Goal: Transaction & Acquisition: Obtain resource

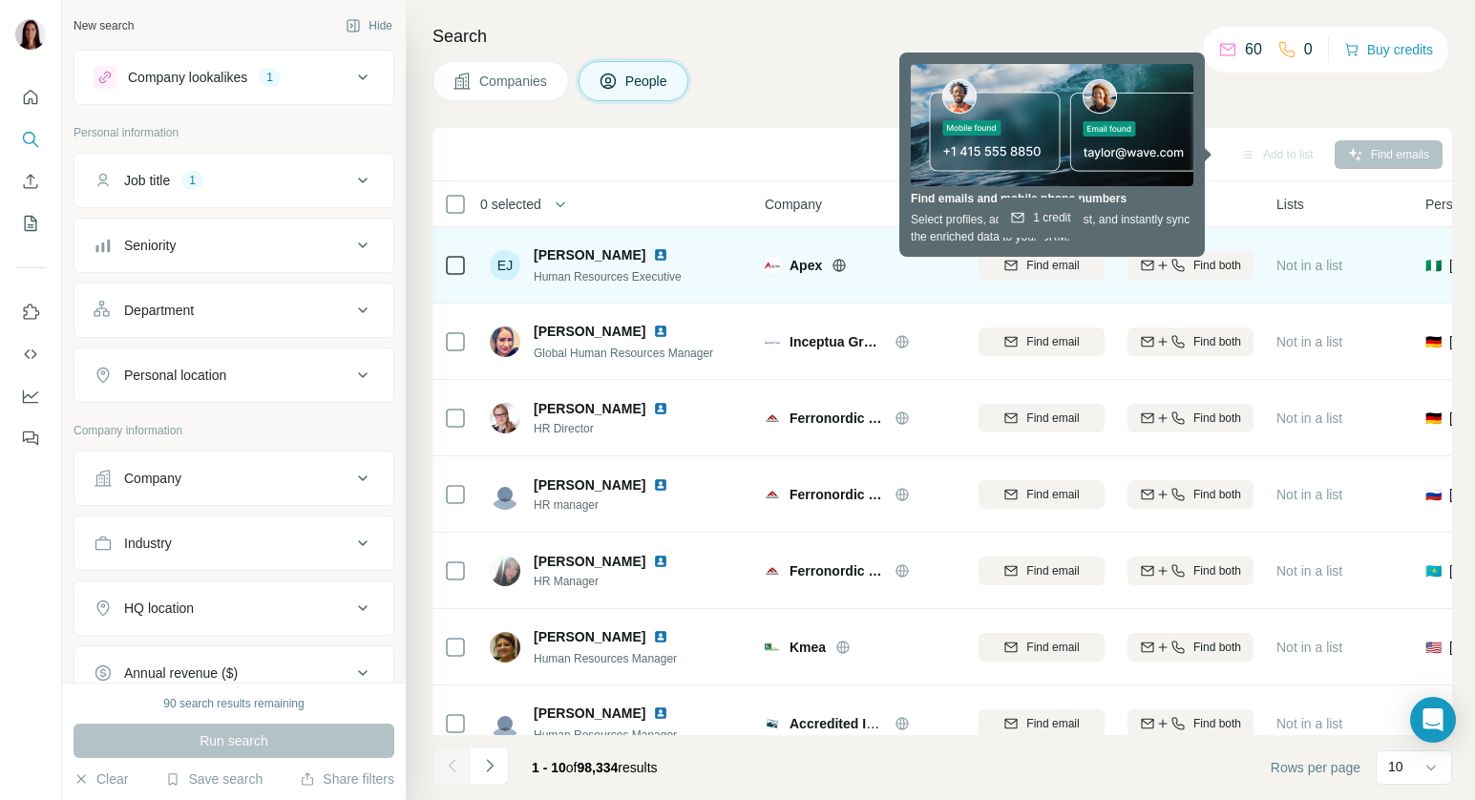
click at [1060, 265] on span "Find email" at bounding box center [1052, 265] width 53 height 17
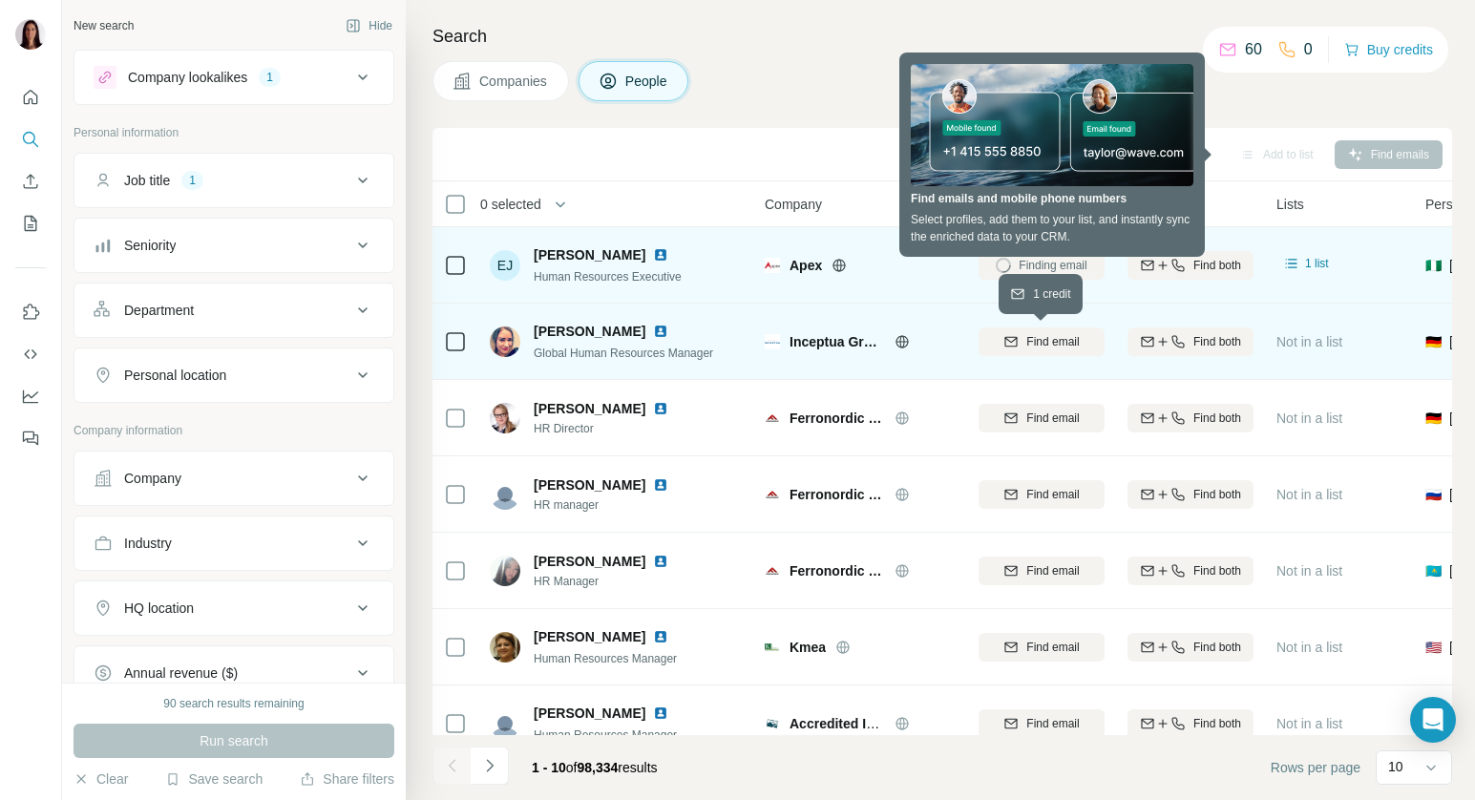
click at [1064, 340] on span "Find email" at bounding box center [1052, 341] width 53 height 17
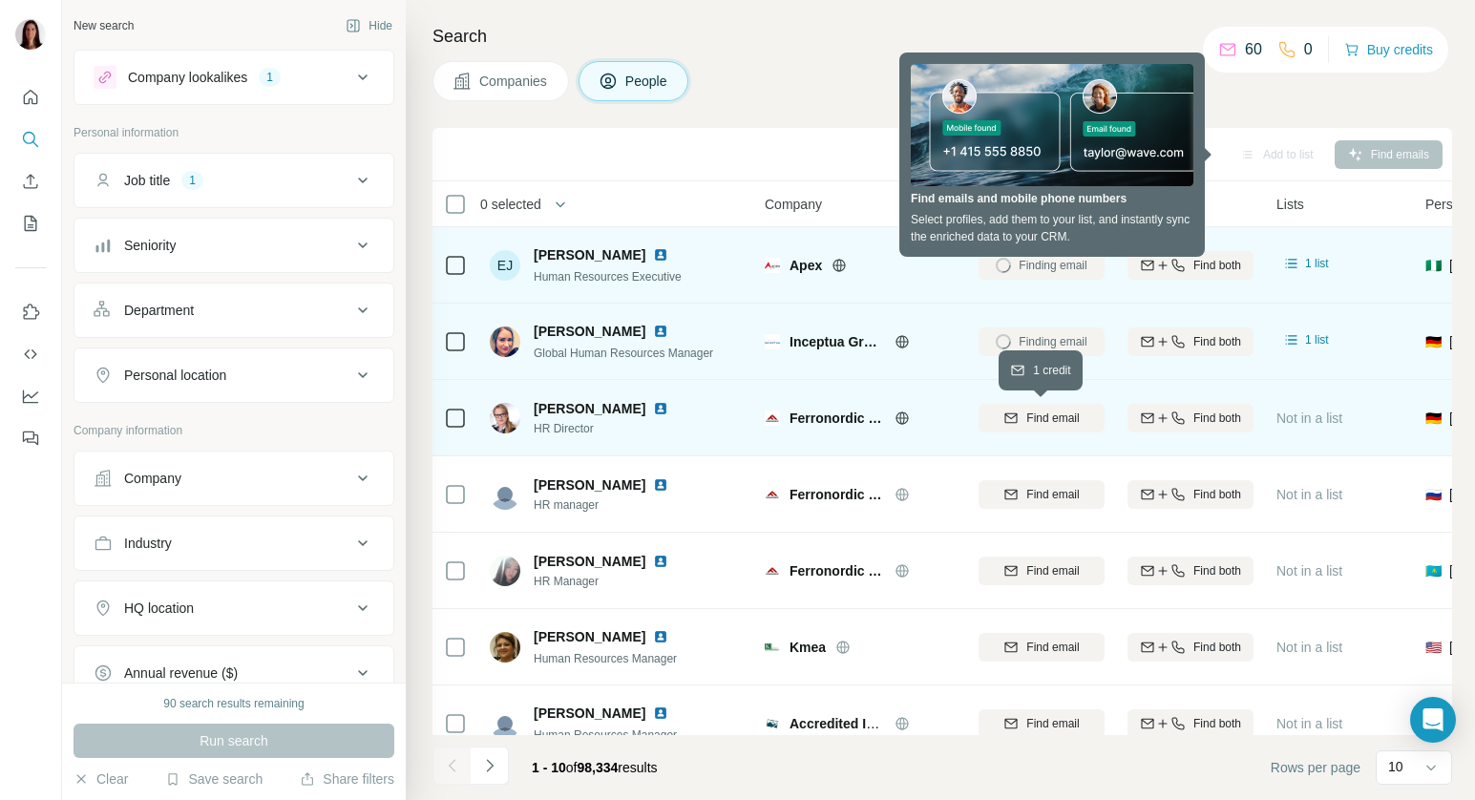
click at [1061, 418] on span "Find email" at bounding box center [1052, 418] width 53 height 17
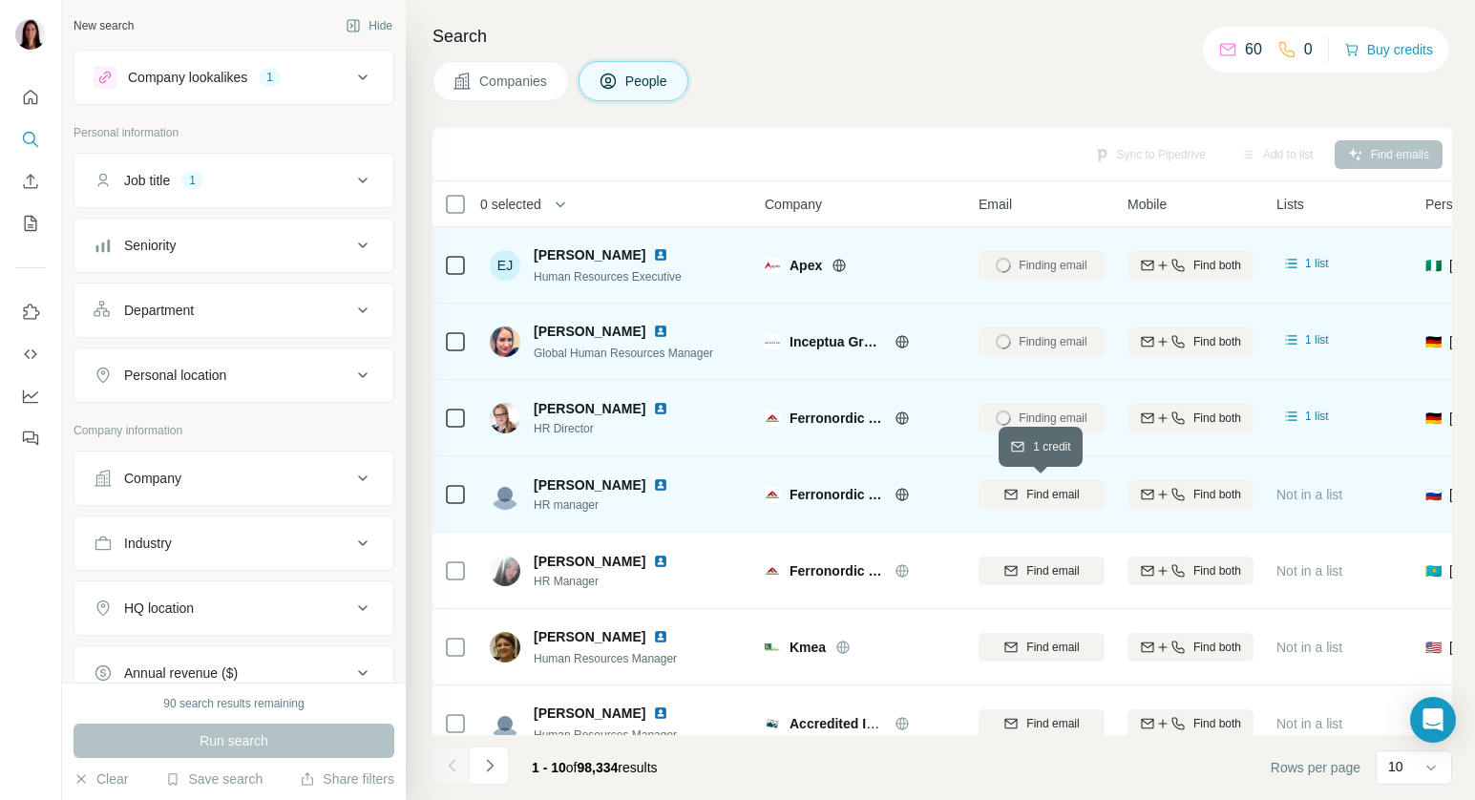
click at [1054, 500] on span "Find email" at bounding box center [1052, 494] width 53 height 17
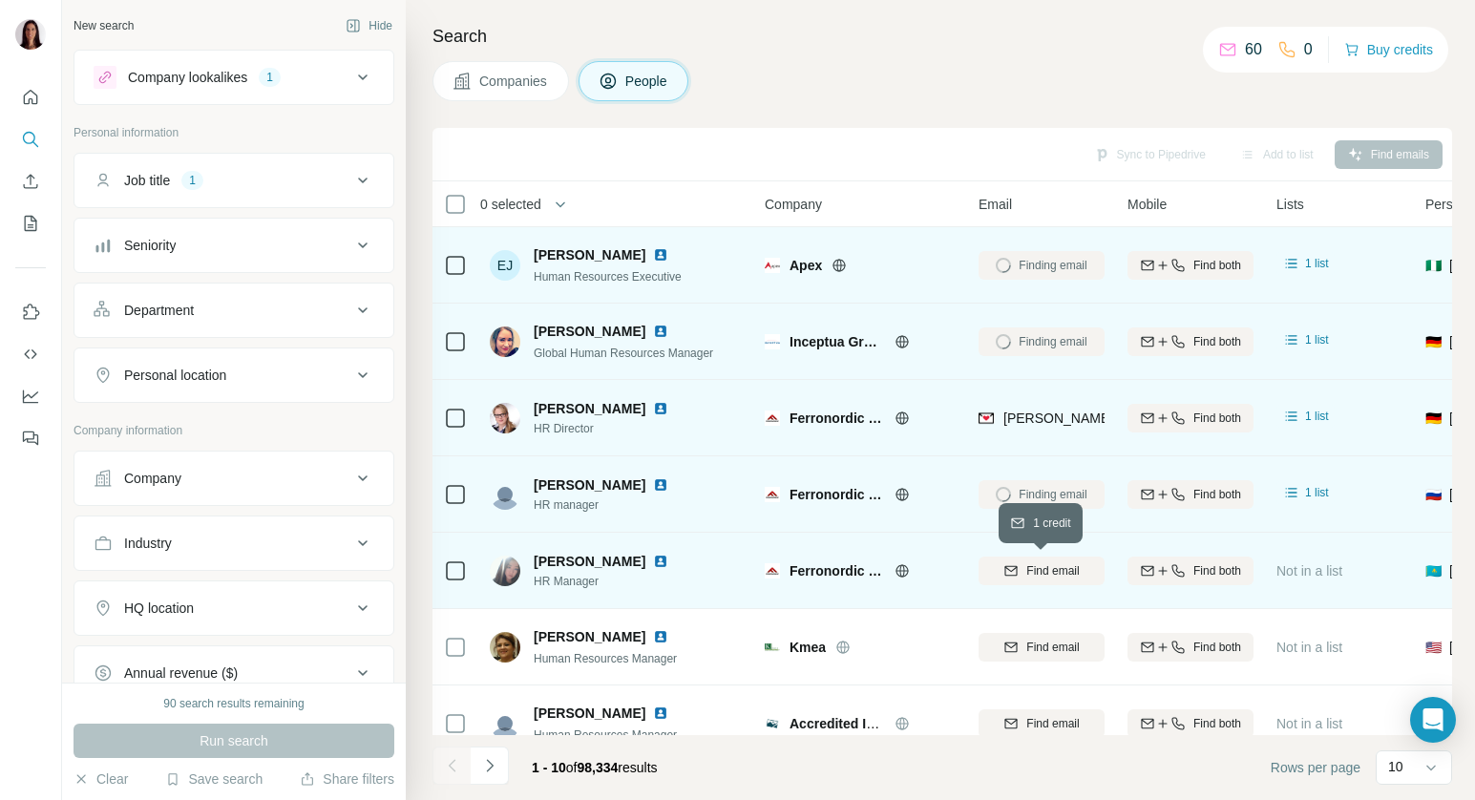
click at [1044, 575] on span "Find email" at bounding box center [1052, 570] width 53 height 17
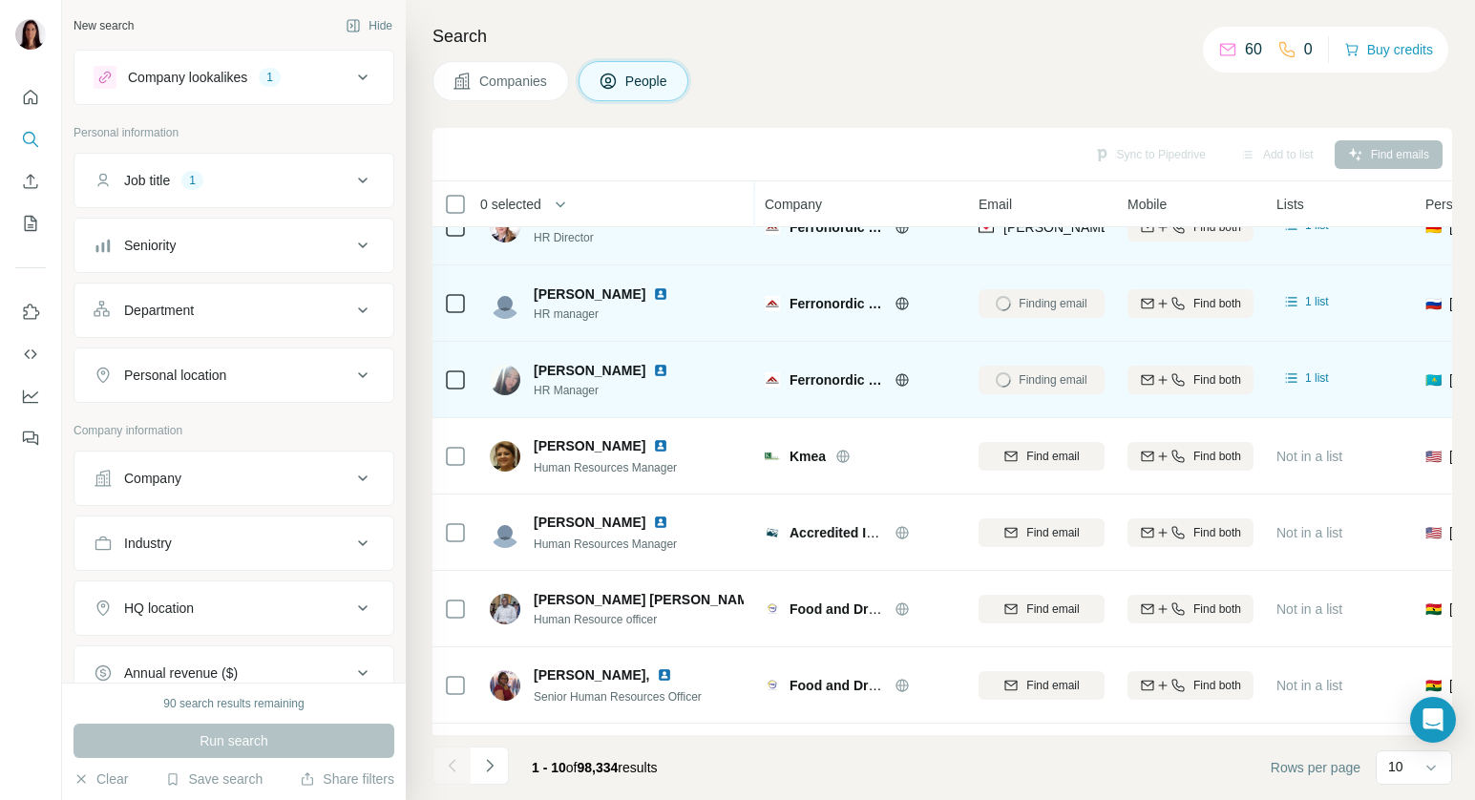
scroll to position [229, 0]
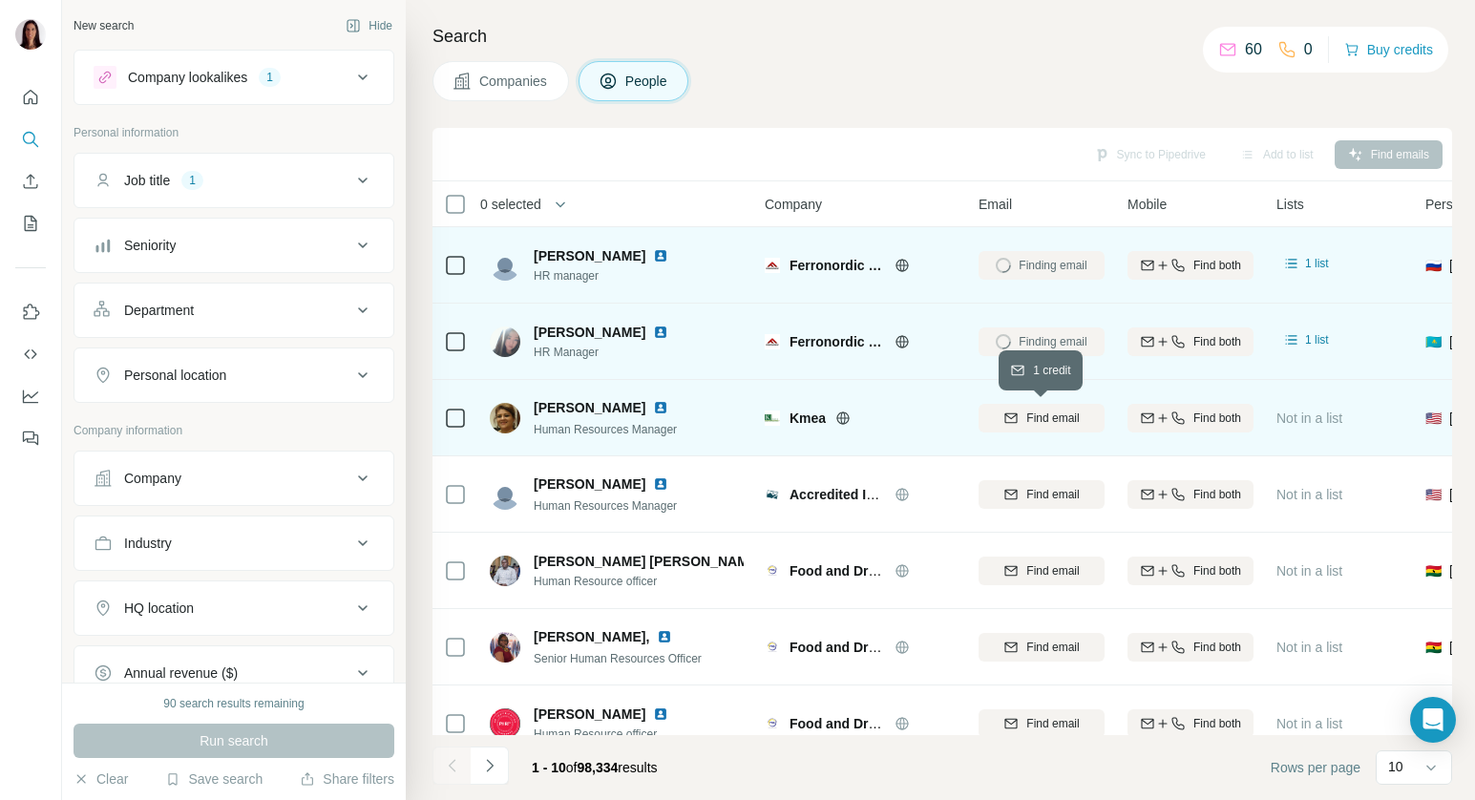
click at [1067, 418] on span "Find email" at bounding box center [1052, 418] width 53 height 17
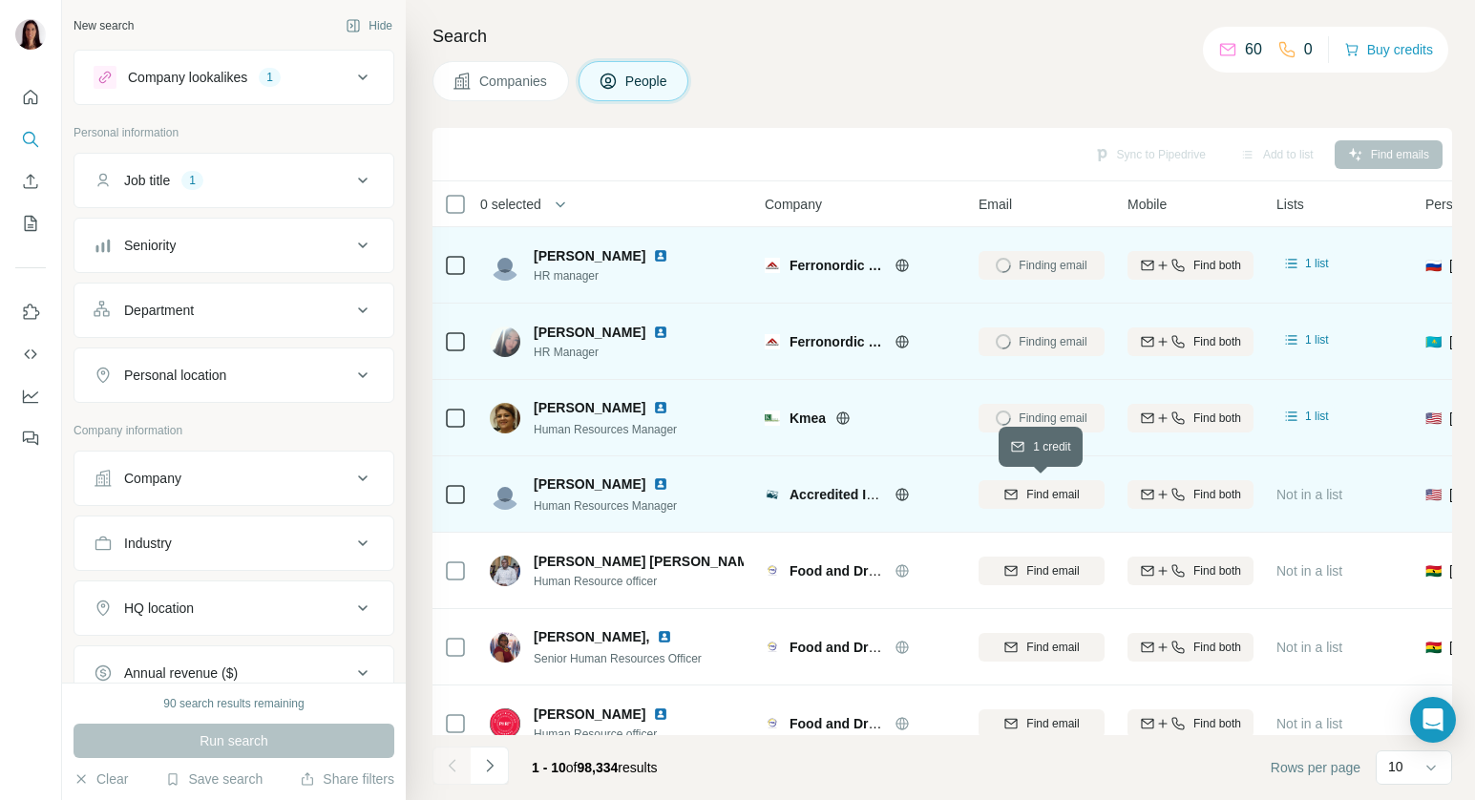
click at [1049, 496] on span "Find email" at bounding box center [1052, 494] width 53 height 17
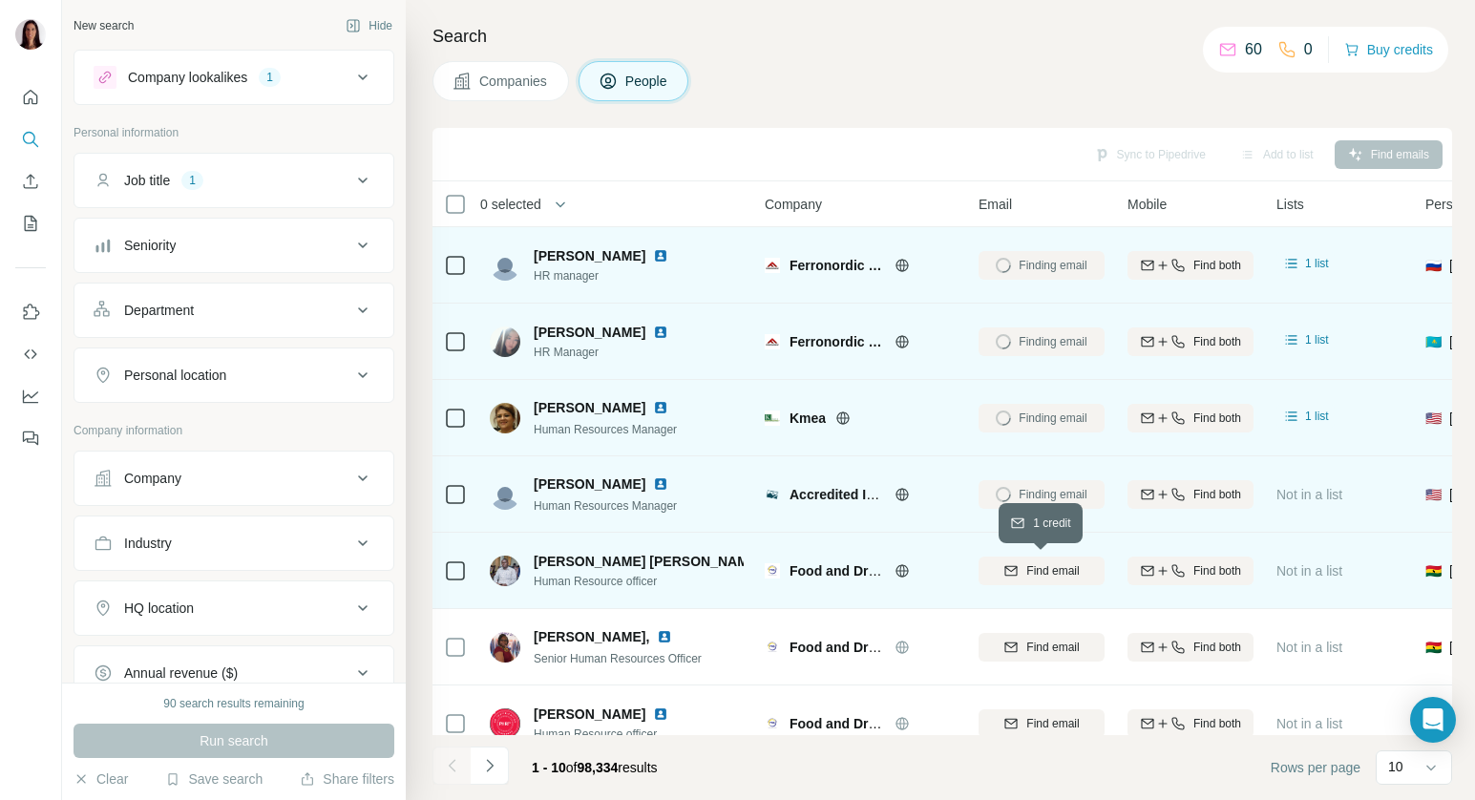
click at [1031, 573] on span "Find email" at bounding box center [1052, 570] width 53 height 17
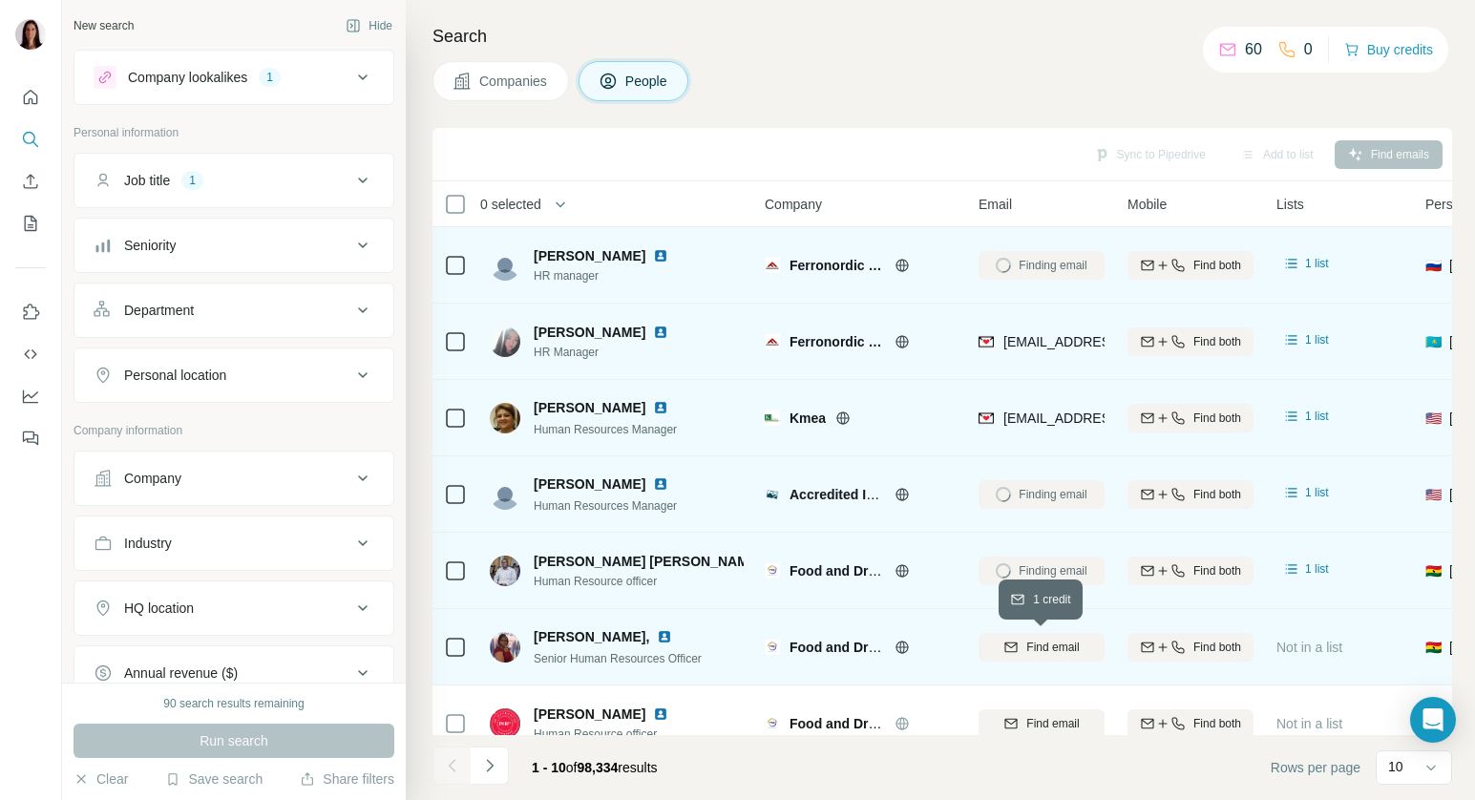
click at [1029, 650] on span "Find email" at bounding box center [1052, 647] width 53 height 17
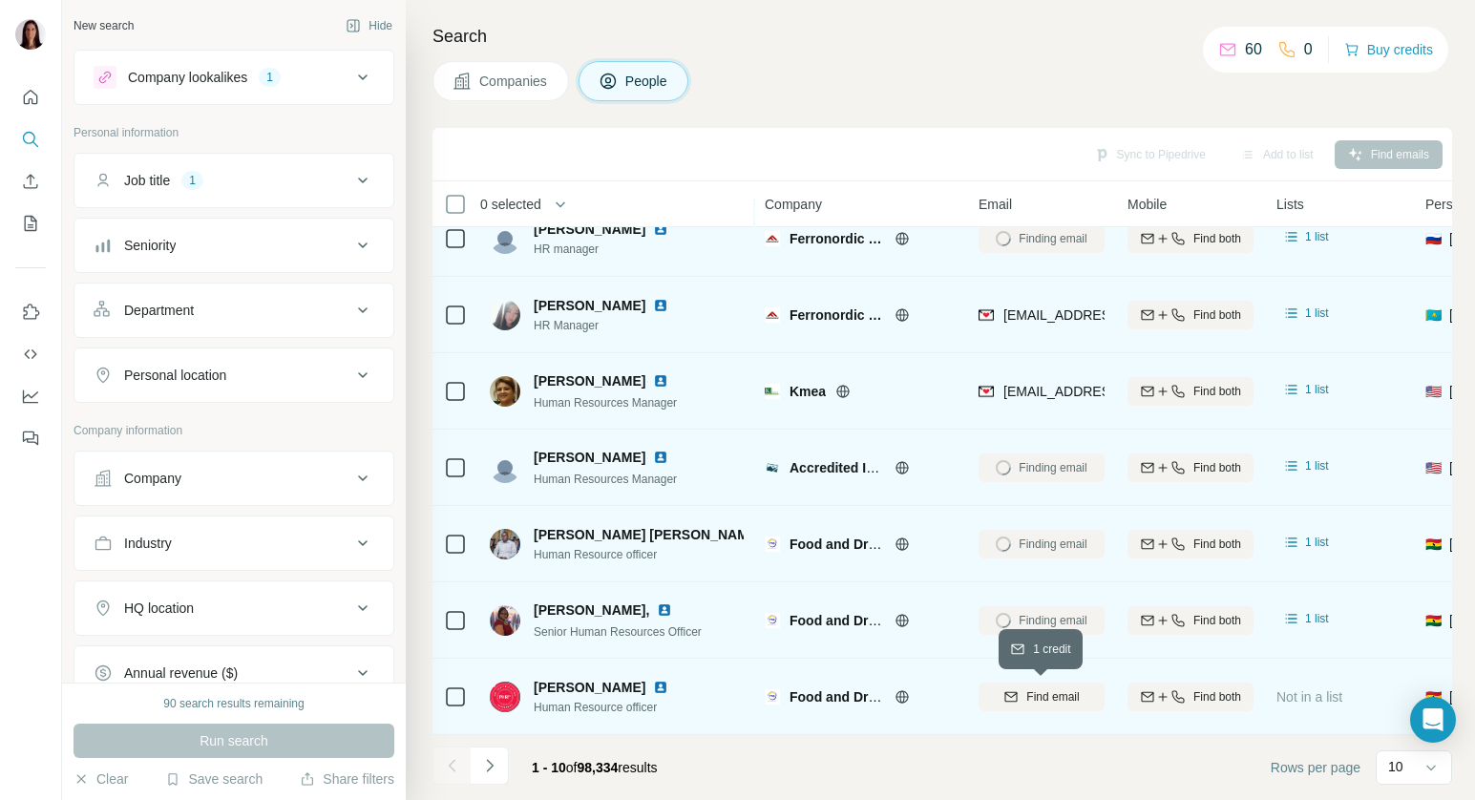
click at [1029, 690] on span "Find email" at bounding box center [1052, 696] width 53 height 17
click at [1013, 66] on div "Companies People" at bounding box center [942, 81] width 1020 height 40
click at [421, 584] on div "Search Companies People Sync to Pipedrive Add to list Find emails 0 selected Pe…" at bounding box center [940, 400] width 1069 height 800
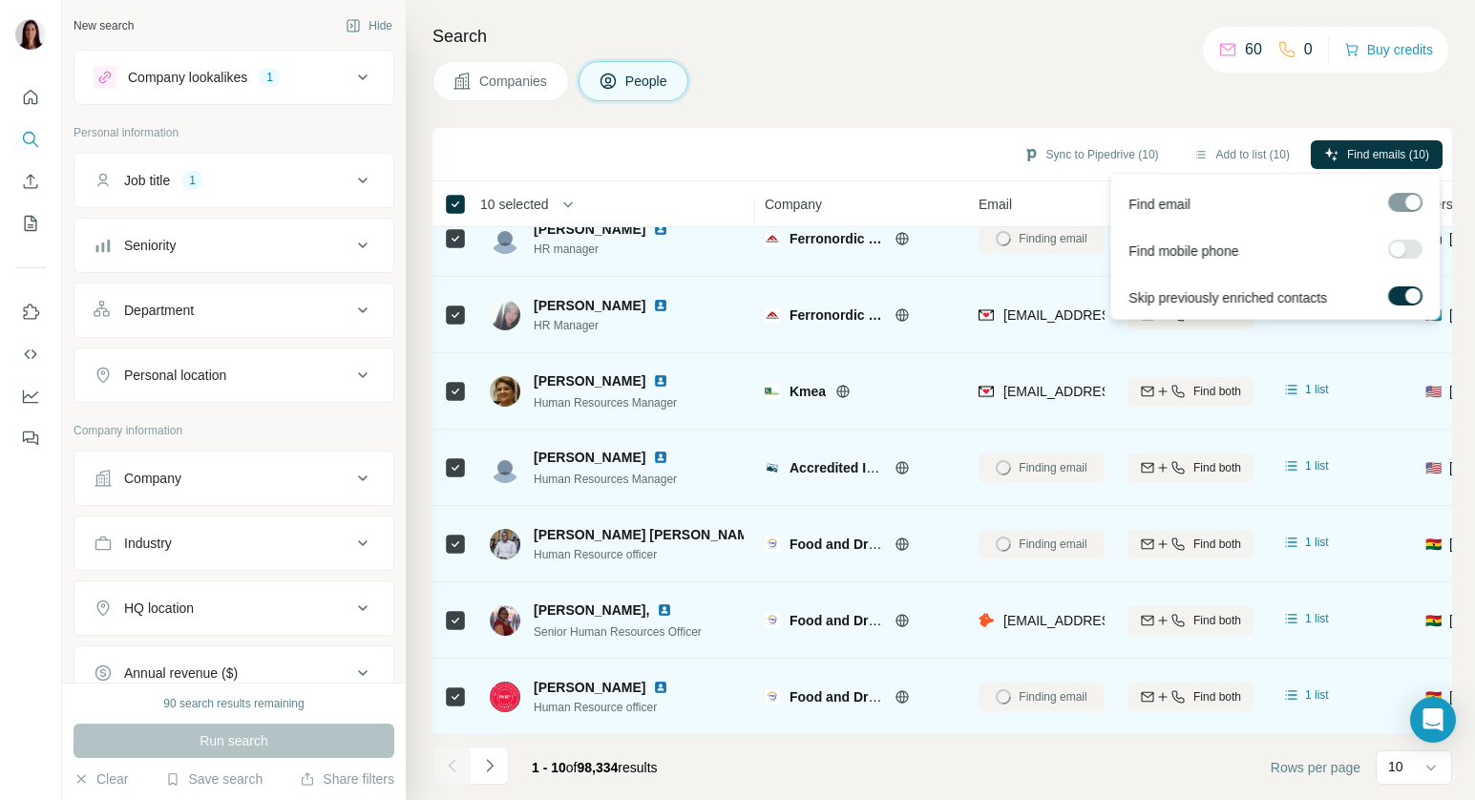
click at [1413, 247] on label at bounding box center [1405, 249] width 34 height 19
click at [1382, 153] on span "Find emails (10)" at bounding box center [1388, 154] width 82 height 17
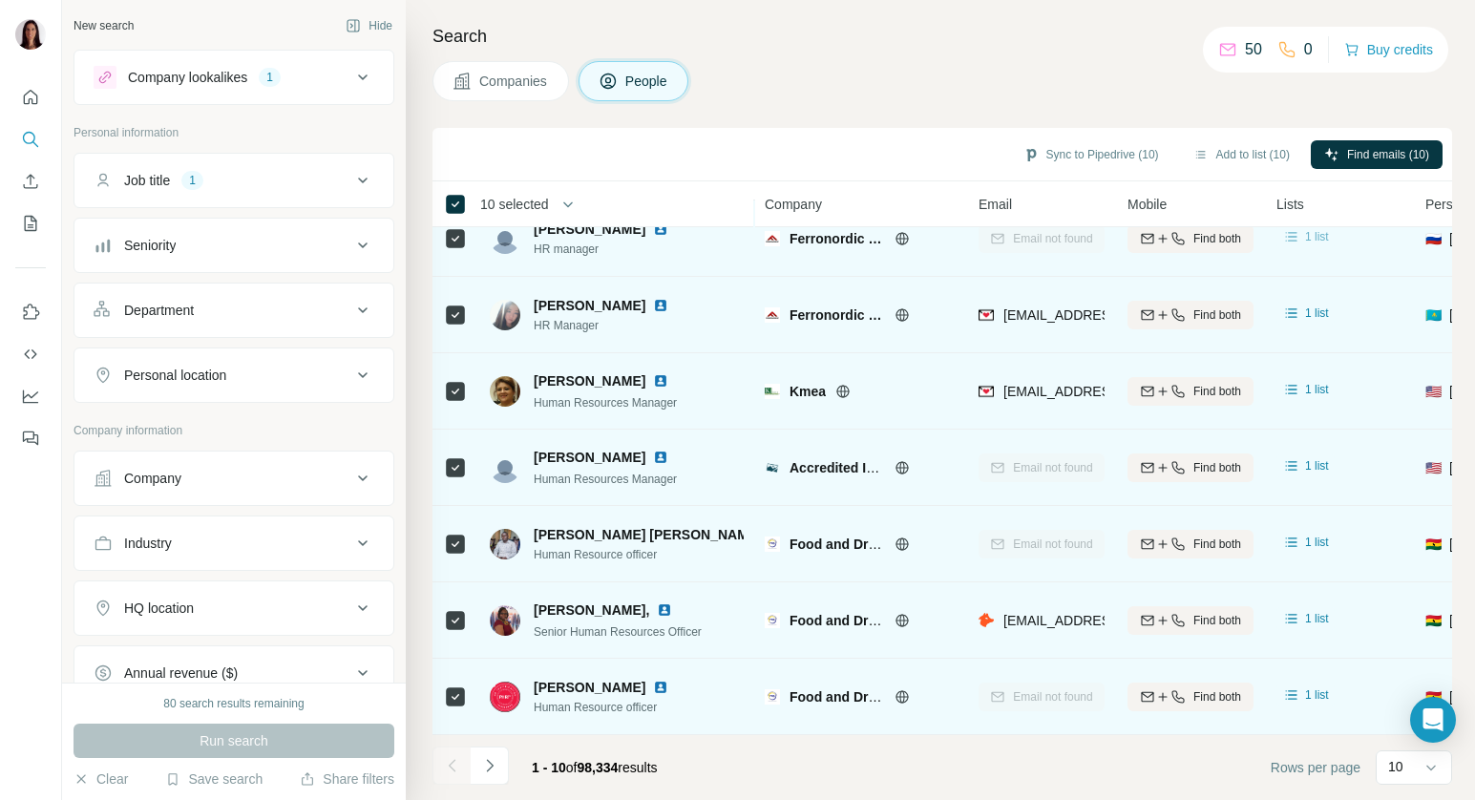
click at [1308, 242] on span "1 list" at bounding box center [1317, 236] width 24 height 17
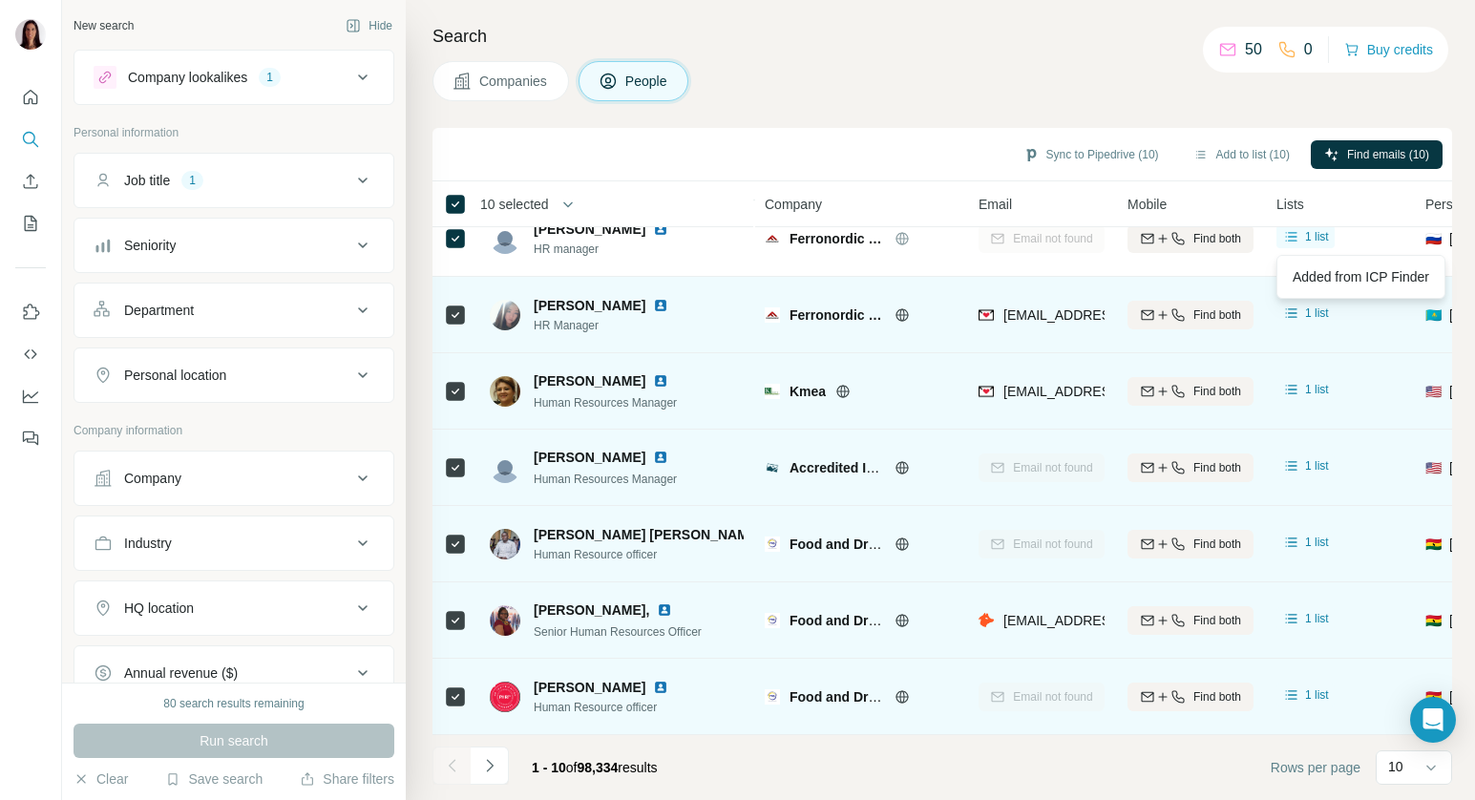
click at [1109, 101] on div "Search Companies People Sync to Pipedrive (10) Add to list (10) Find emails (10…" at bounding box center [940, 400] width 1069 height 800
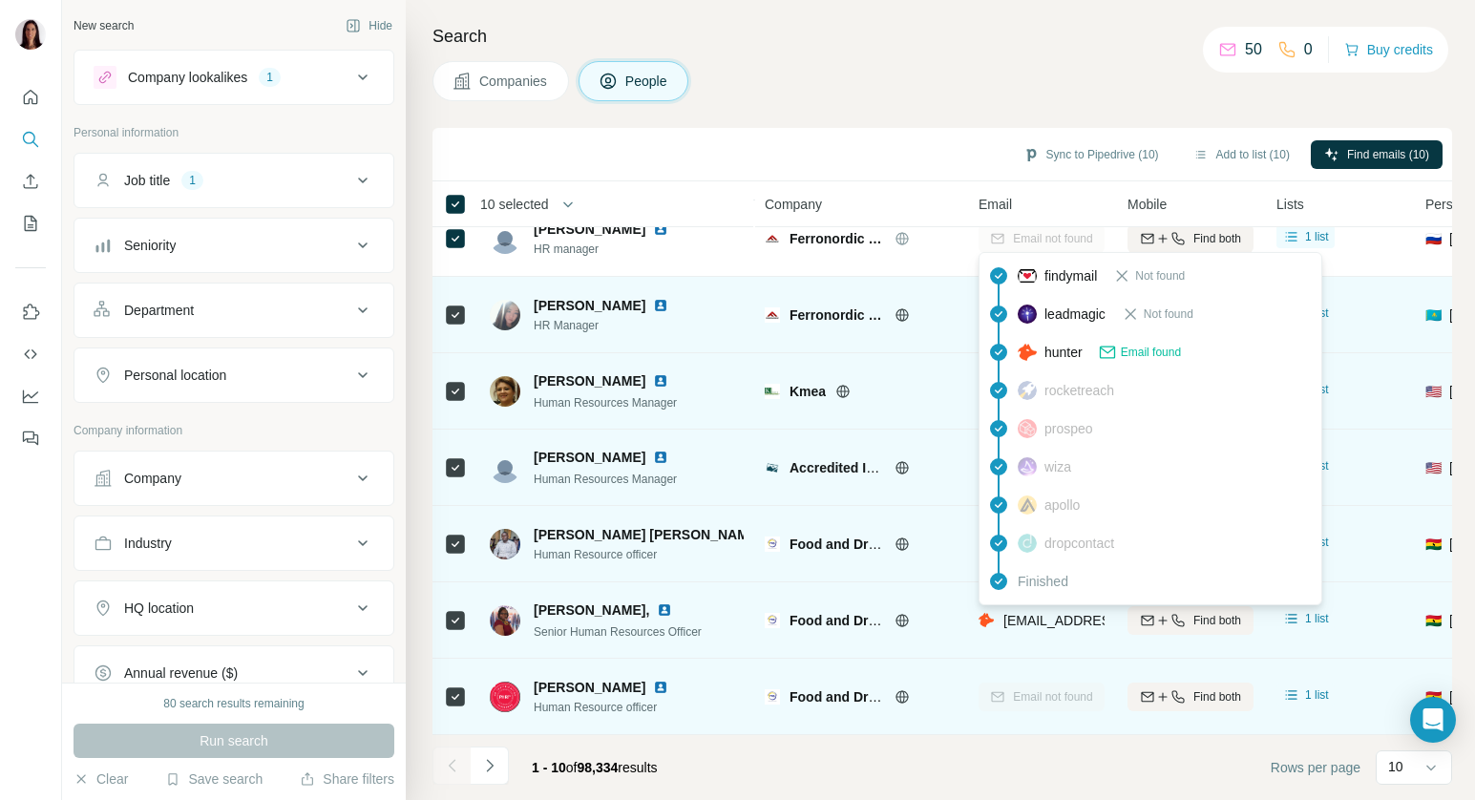
click at [1067, 622] on span "[EMAIL_ADDRESS][DOMAIN_NAME]" at bounding box center [1116, 620] width 226 height 15
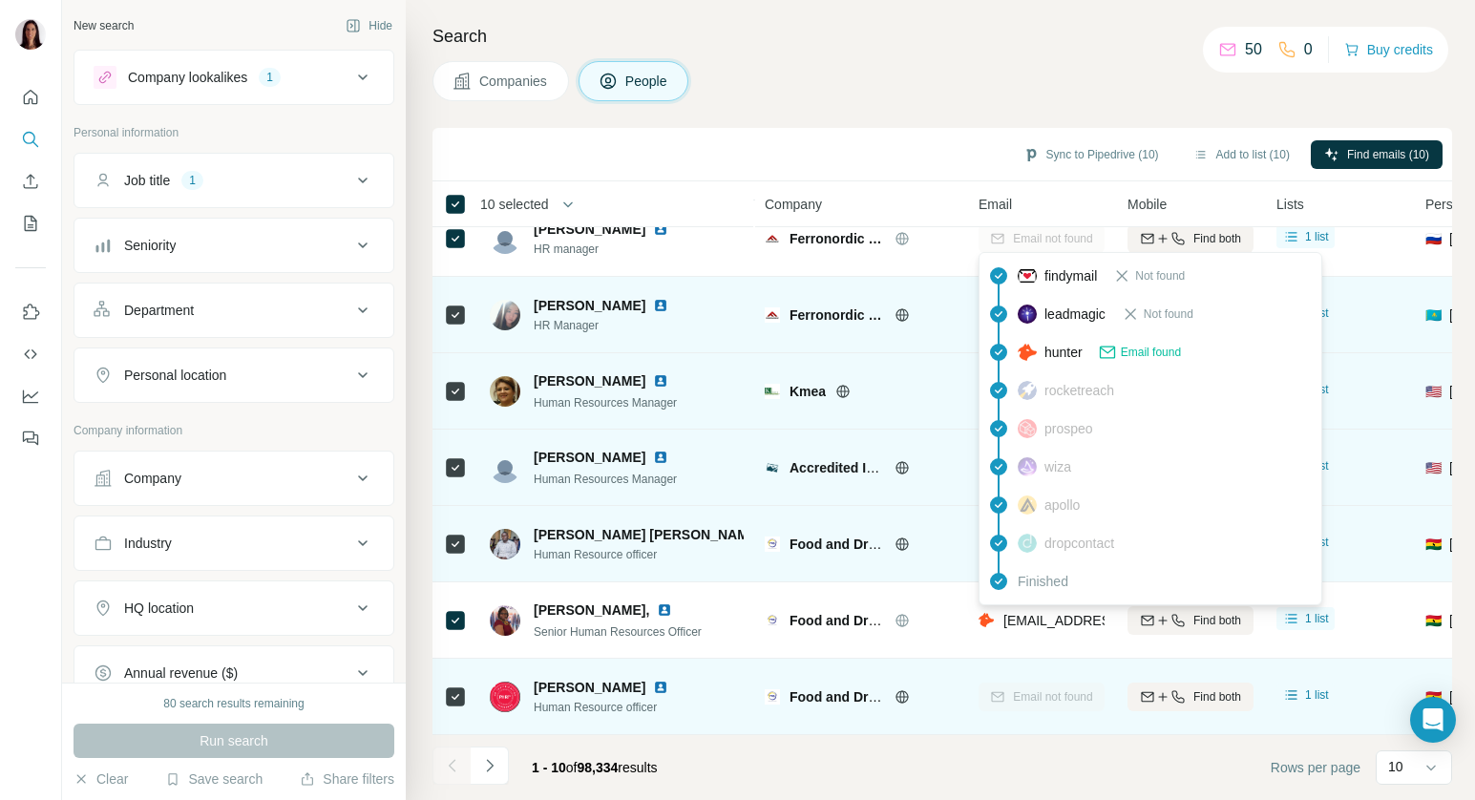
click at [1145, 356] on span "Email found" at bounding box center [1151, 352] width 60 height 17
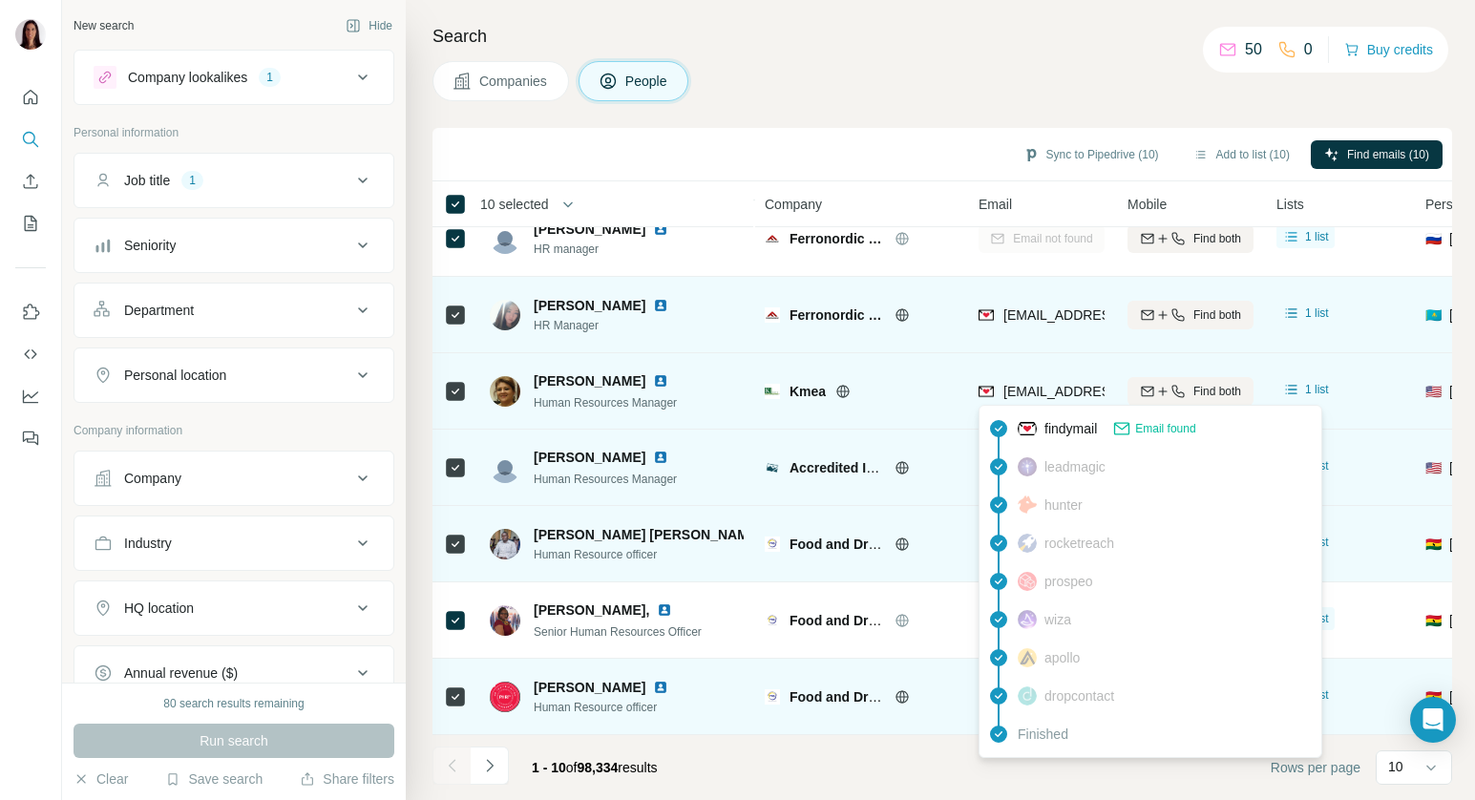
click at [1036, 384] on span "[EMAIL_ADDRESS][DOMAIN_NAME]" at bounding box center [1116, 391] width 226 height 15
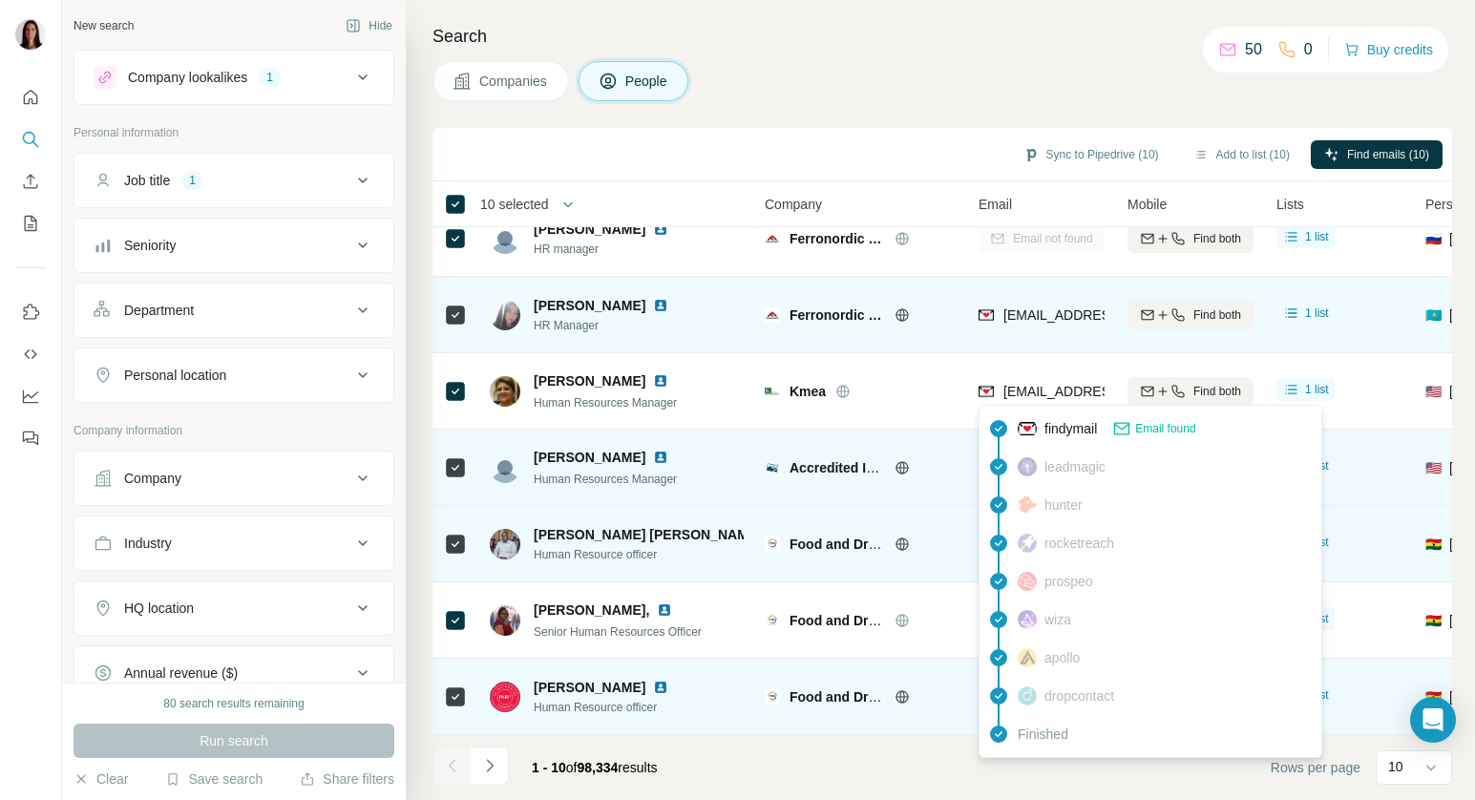
click at [831, 87] on div "Companies People" at bounding box center [942, 81] width 1020 height 40
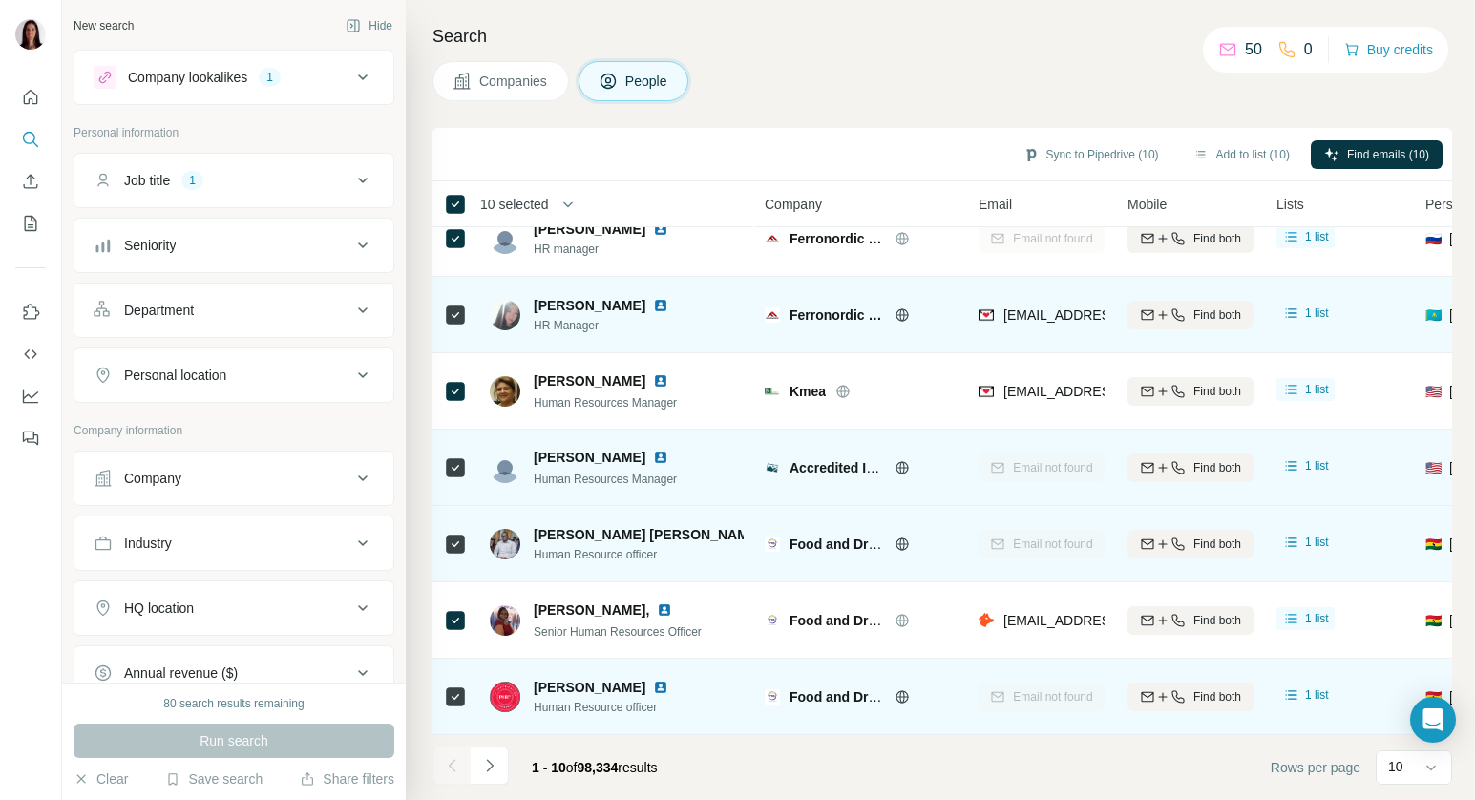
click at [775, 83] on div "Companies People" at bounding box center [942, 81] width 1020 height 40
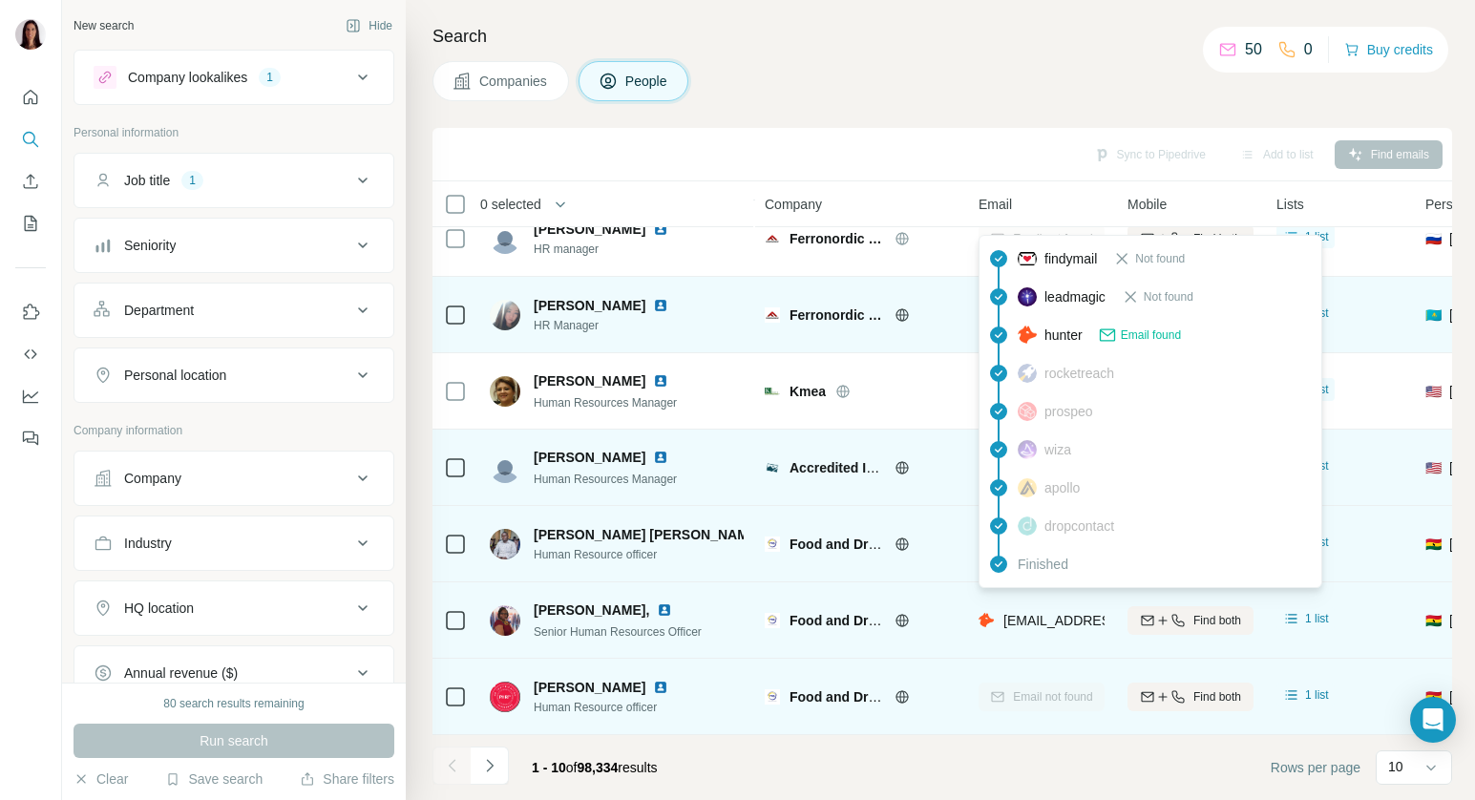
click at [1062, 620] on span "[EMAIL_ADDRESS][DOMAIN_NAME]" at bounding box center [1116, 620] width 226 height 15
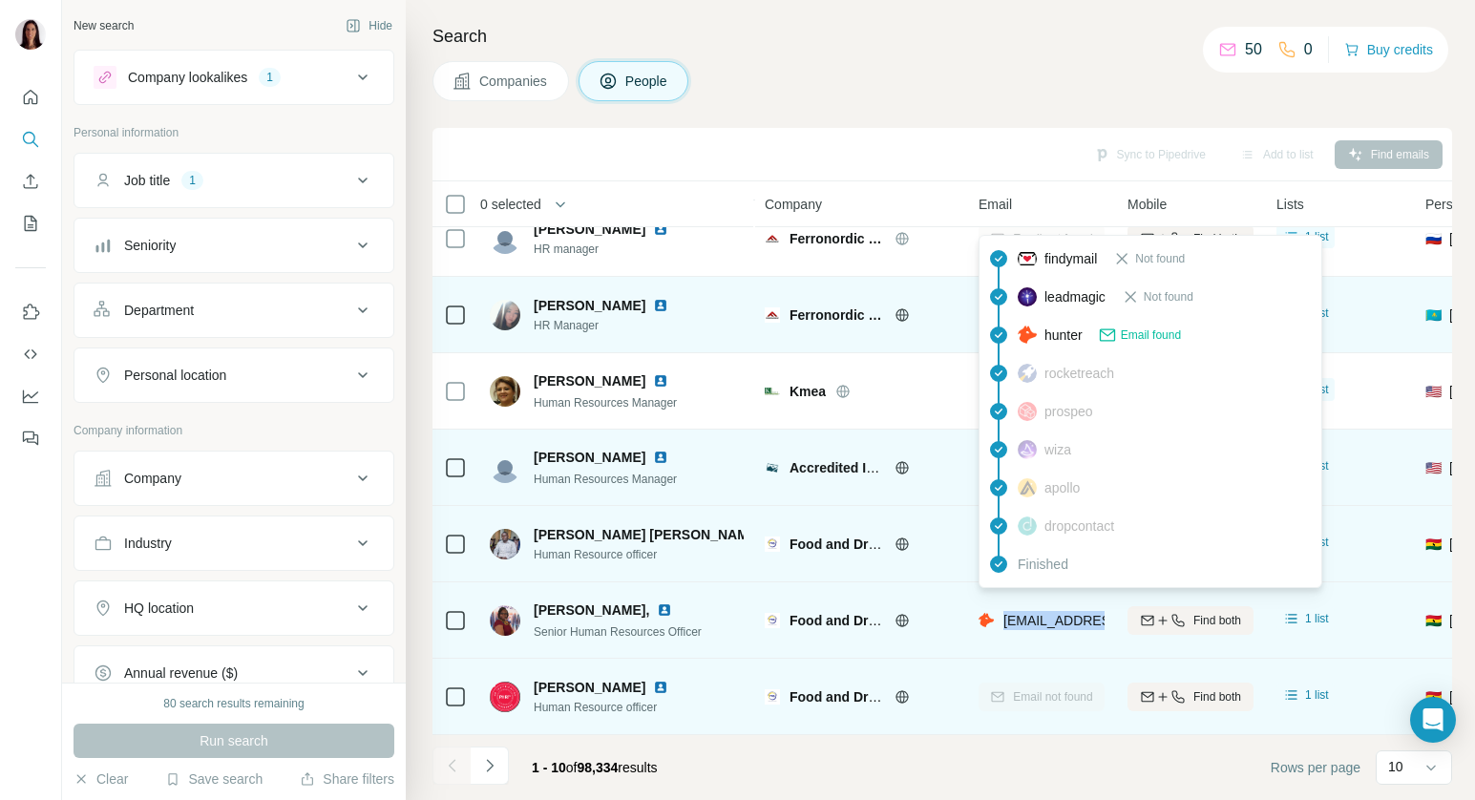
click at [1062, 620] on span "[EMAIL_ADDRESS][DOMAIN_NAME]" at bounding box center [1116, 620] width 226 height 15
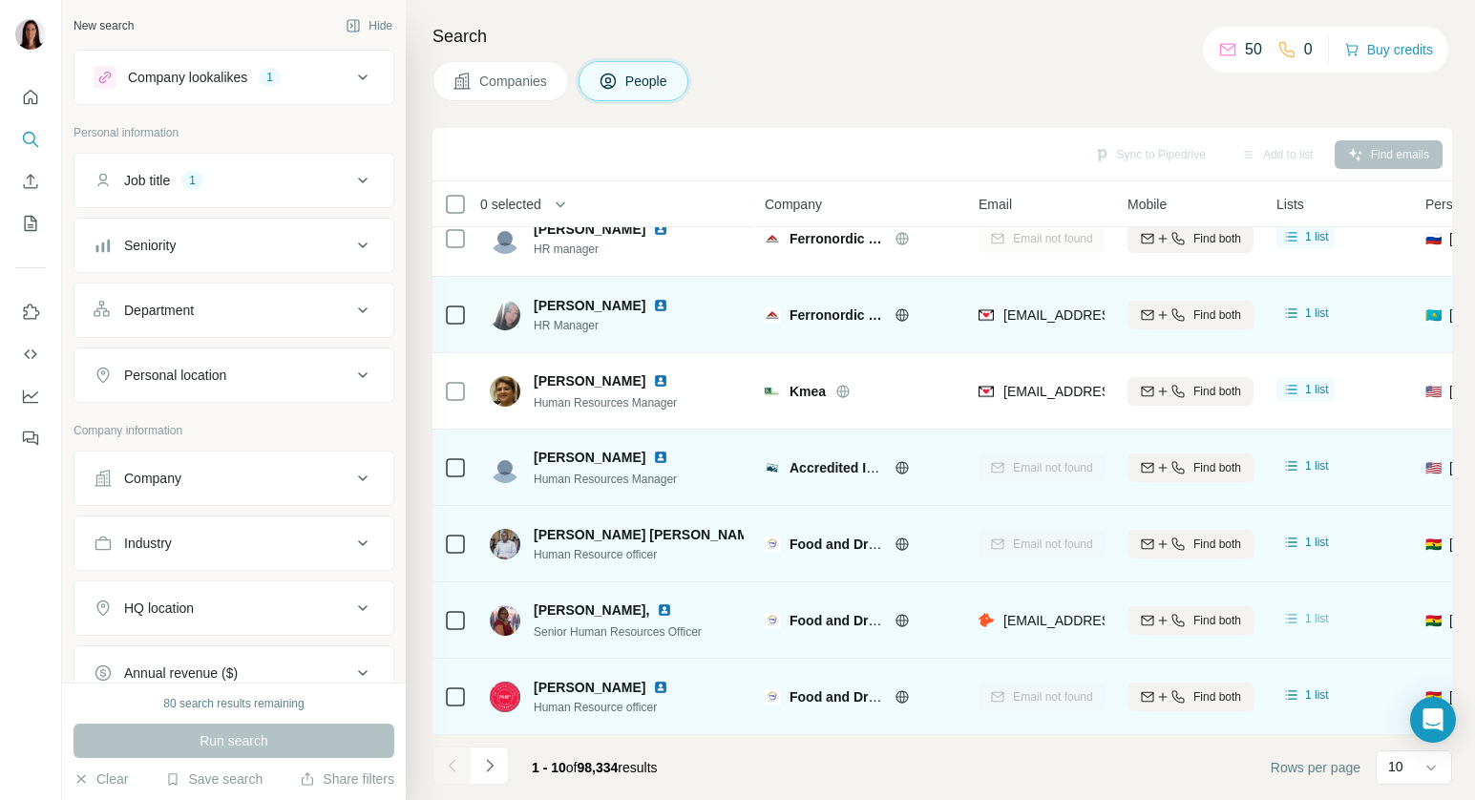
click at [1290, 623] on icon at bounding box center [1291, 618] width 19 height 19
click at [607, 610] on span "[PERSON_NAME]," at bounding box center [592, 610] width 116 height 19
click at [658, 614] on img at bounding box center [664, 609] width 15 height 15
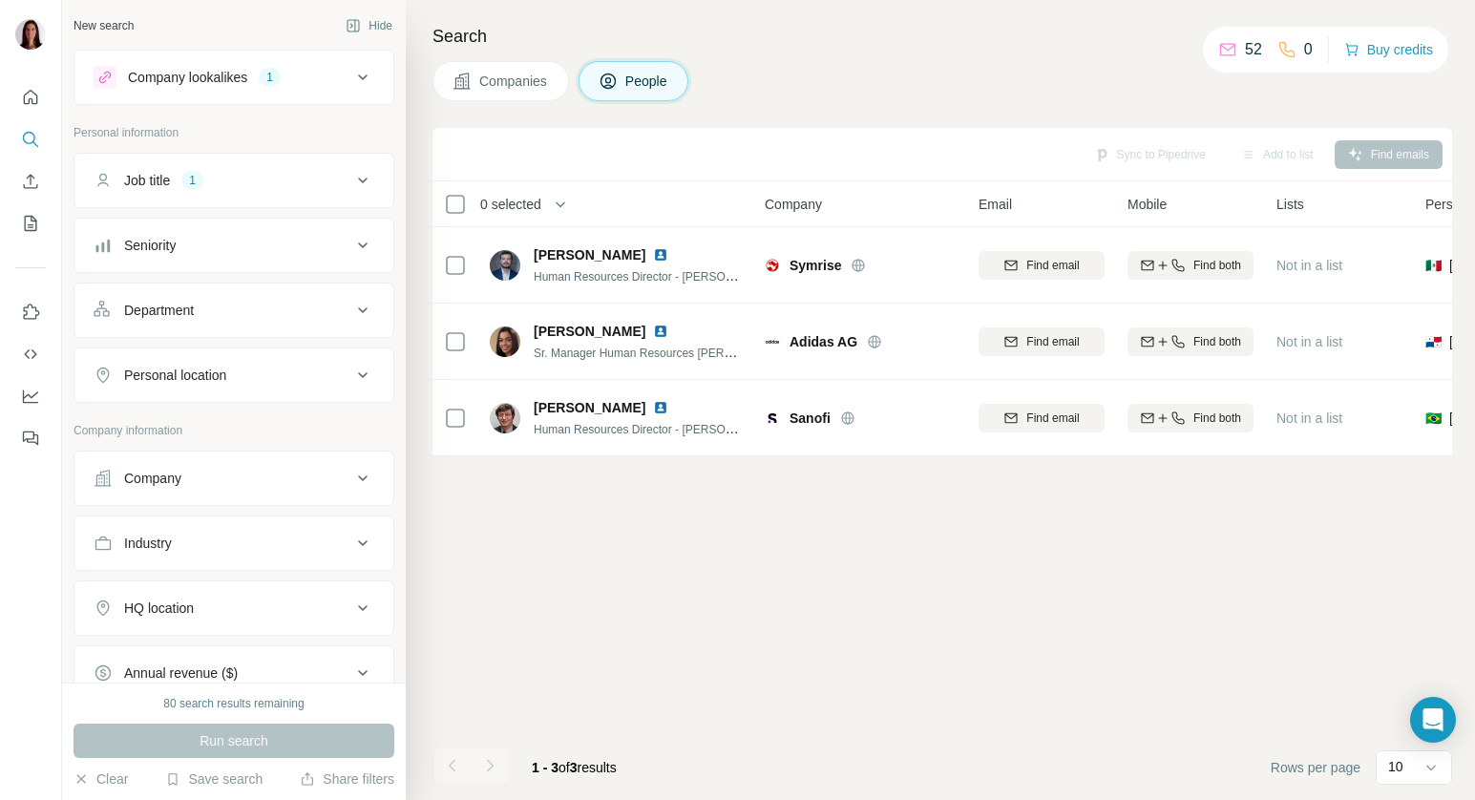
click at [463, 223] on th "0 selected" at bounding box center [585, 204] width 306 height 46
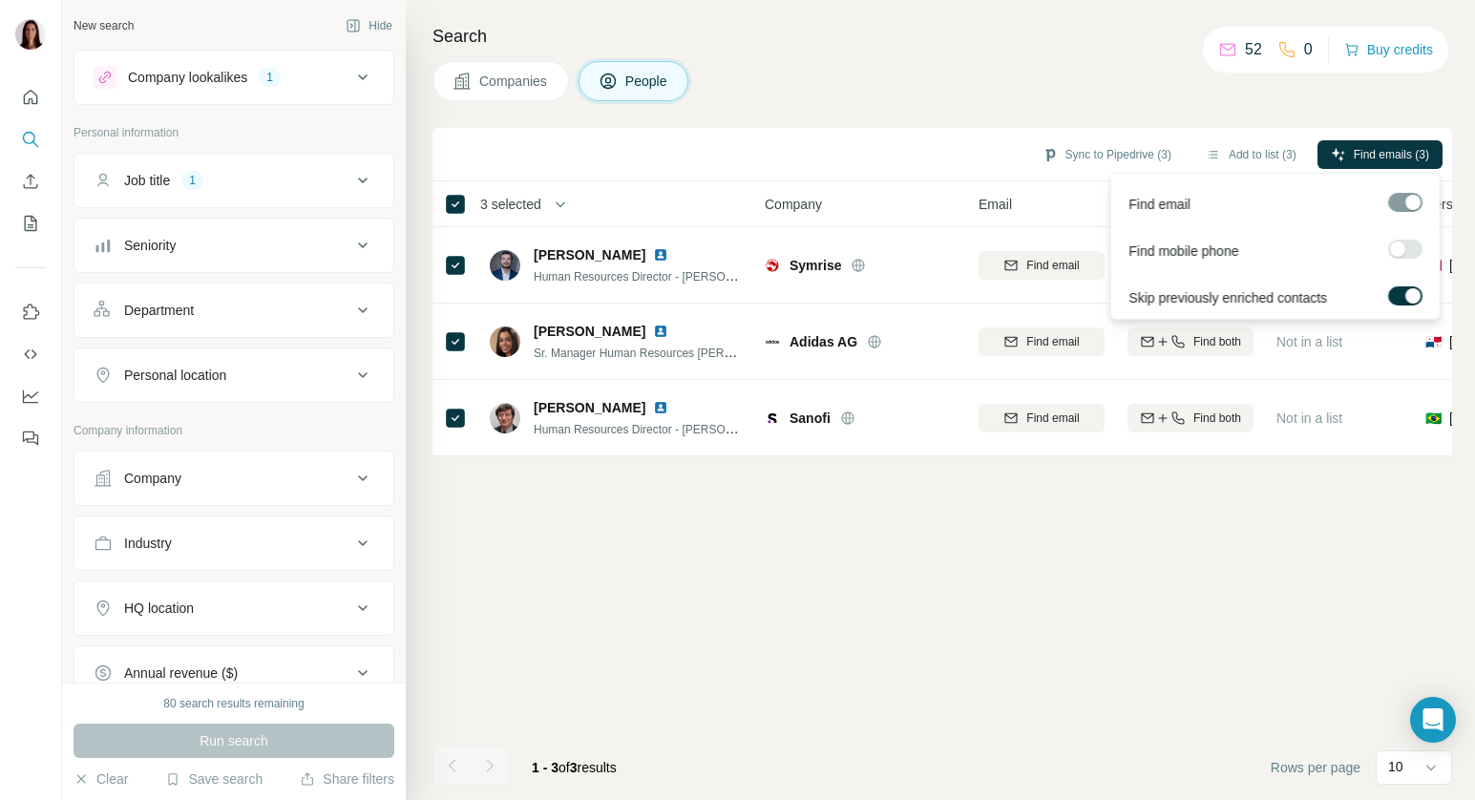
click at [1411, 251] on label at bounding box center [1405, 249] width 34 height 19
click at [1386, 157] on span "Find emails (3)" at bounding box center [1391, 154] width 75 height 17
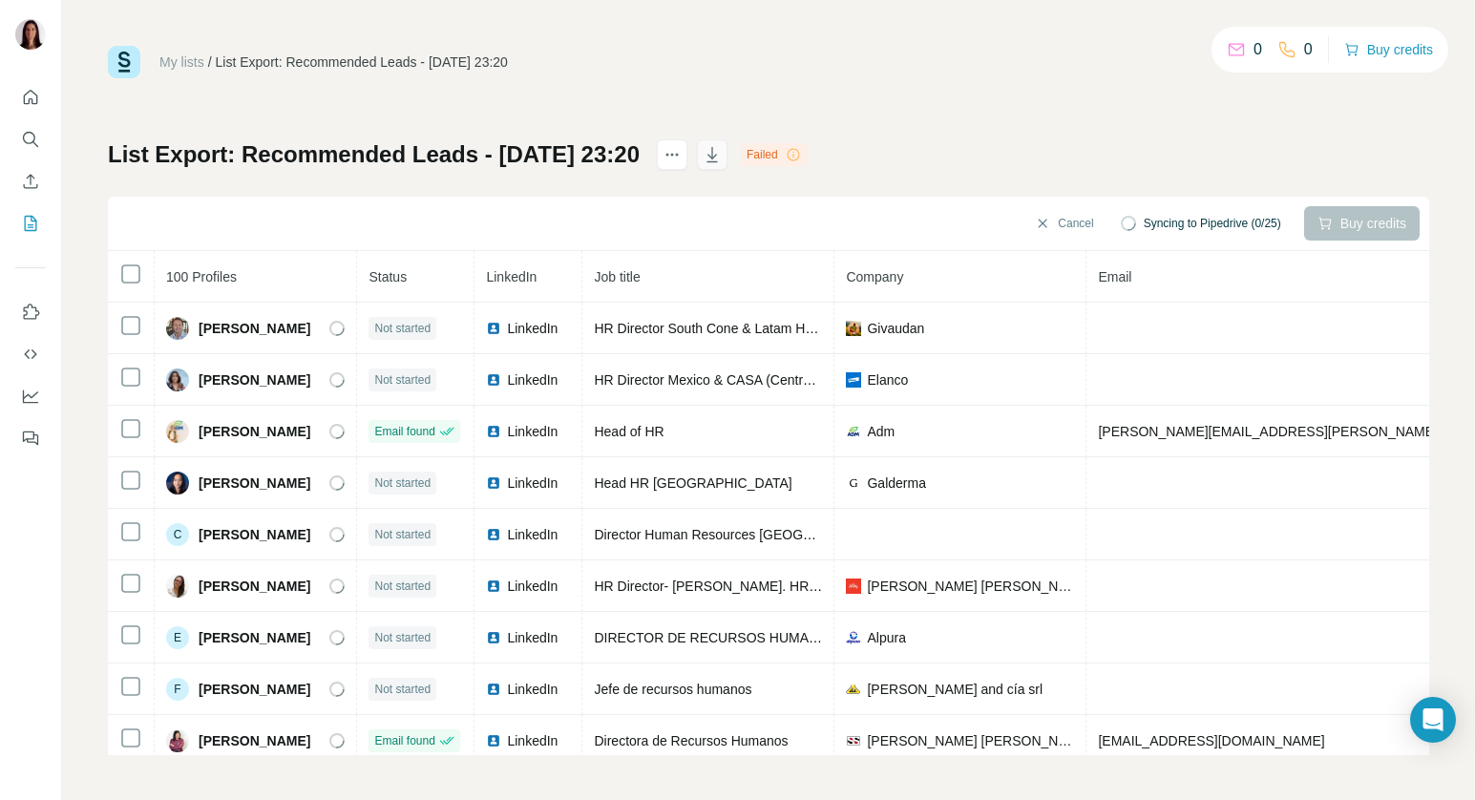
click at [722, 155] on icon "button" at bounding box center [712, 154] width 19 height 19
